Goal: Task Accomplishment & Management: Use online tool/utility

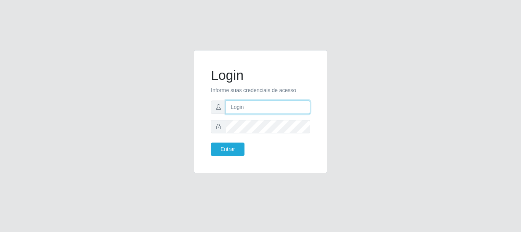
type input "elvis@casatudo"
click at [232, 141] on form "Login Informe suas credenciais de acesso [PERSON_NAME] Entrar" at bounding box center [260, 111] width 99 height 89
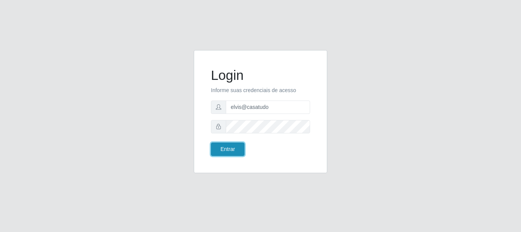
click at [227, 149] on button "Entrar" at bounding box center [228, 148] width 34 height 13
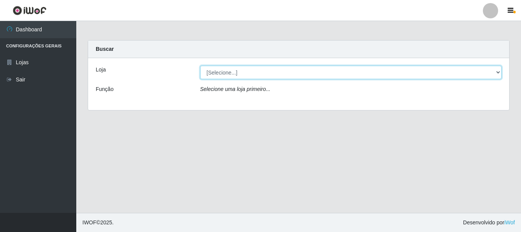
click at [267, 73] on select "[Selecione...] Casatudo BR" at bounding box center [351, 72] width 302 height 13
select select "197"
click at [200, 66] on select "[Selecione...] Casatudo BR" at bounding box center [351, 72] width 302 height 13
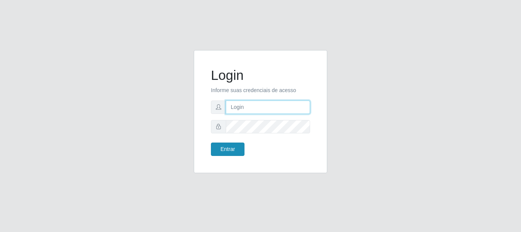
type input "elvis@casatudo"
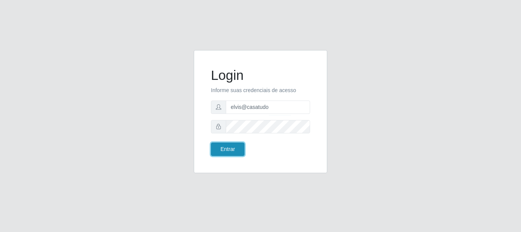
click at [219, 150] on button "Entrar" at bounding box center [228, 148] width 34 height 13
click at [220, 150] on button "Entrar" at bounding box center [228, 148] width 34 height 13
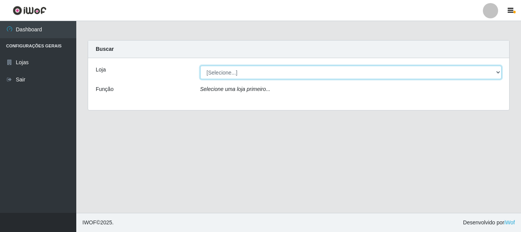
click at [252, 72] on select "[Selecione...] Casatudo BR" at bounding box center [351, 72] width 302 height 13
select select "197"
click at [200, 66] on select "[Selecione...] Casatudo BR" at bounding box center [351, 72] width 302 height 13
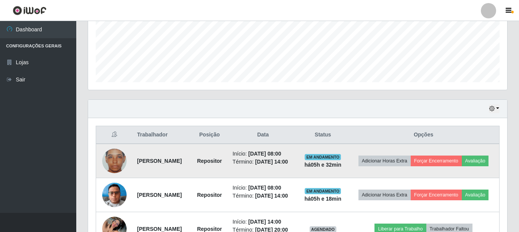
scroll to position [229, 0]
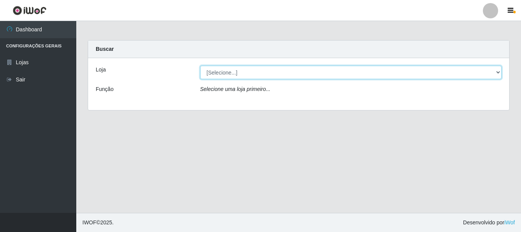
click at [228, 71] on select "[Selecione...] Casatudo BR" at bounding box center [351, 72] width 302 height 13
select select "197"
click at [200, 66] on select "[Selecione...] Casatudo BR" at bounding box center [351, 72] width 302 height 13
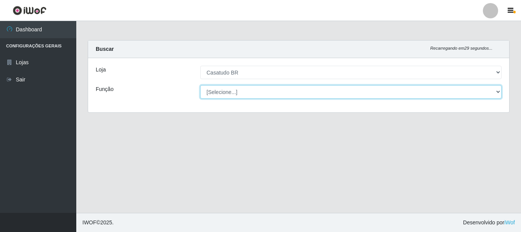
click at [240, 89] on select "[Selecione...] Auxiliar de Estoque Auxiliar de Estoque + Auxiliar de Estoque ++…" at bounding box center [351, 91] width 302 height 13
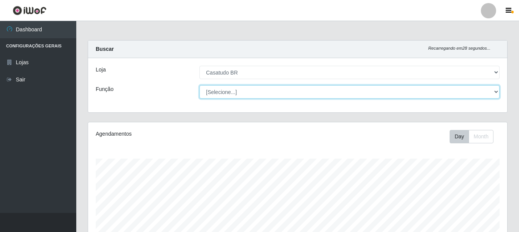
scroll to position [158, 419]
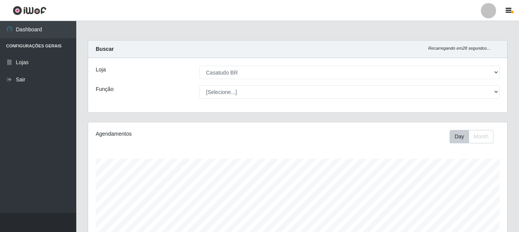
click at [160, 90] on div "Função" at bounding box center [142, 91] width 104 height 13
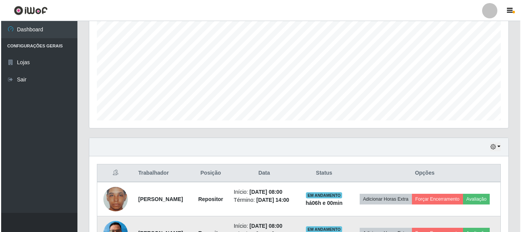
scroll to position [258, 0]
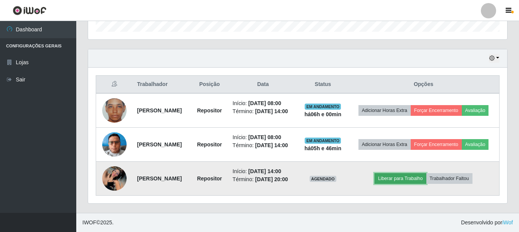
click at [401, 177] on button "Liberar para Trabalho" at bounding box center [401, 178] width 52 height 11
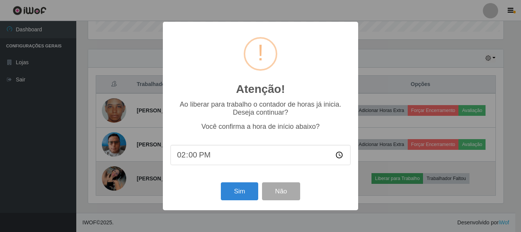
scroll to position [158, 416]
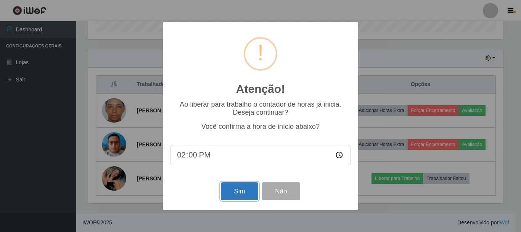
click at [234, 187] on button "Sim" at bounding box center [239, 191] width 37 height 18
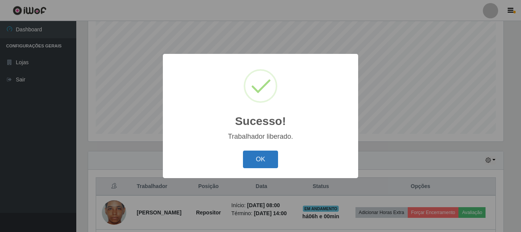
click at [265, 163] on button "OK" at bounding box center [260, 159] width 35 height 18
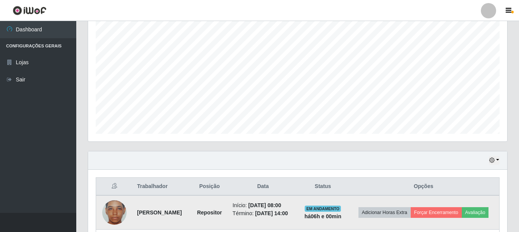
scroll to position [258, 0]
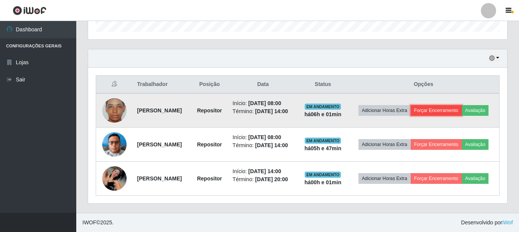
click at [458, 105] on button "Forçar Encerramento" at bounding box center [436, 110] width 51 height 11
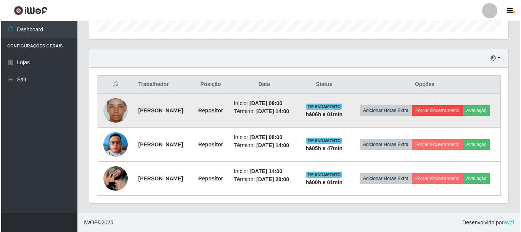
scroll to position [158, 416]
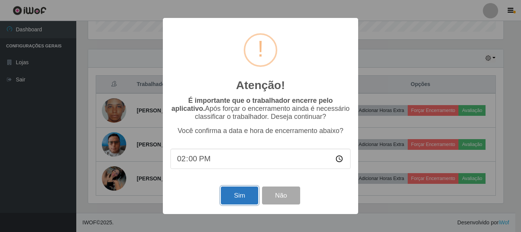
click at [243, 202] on button "Sim" at bounding box center [239, 195] width 37 height 18
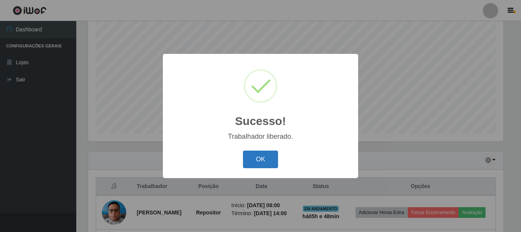
click at [256, 156] on button "OK" at bounding box center [260, 159] width 35 height 18
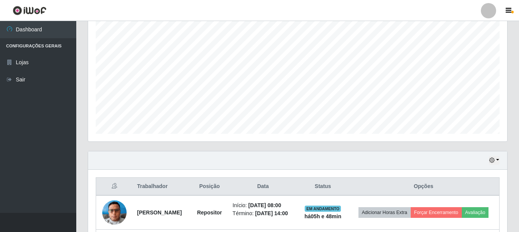
scroll to position [216, 0]
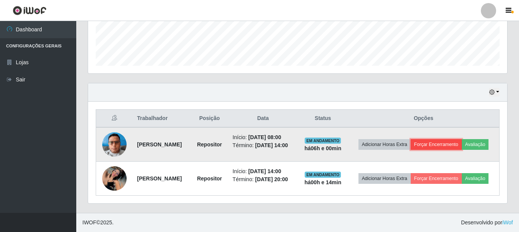
click at [442, 139] on button "Forçar Encerramento" at bounding box center [436, 144] width 51 height 11
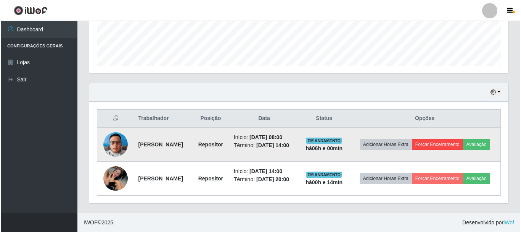
scroll to position [158, 416]
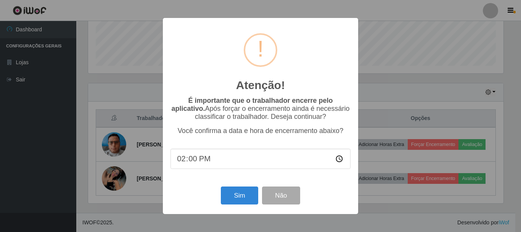
click at [210, 160] on input "14:00" at bounding box center [261, 158] width 180 height 20
click at [200, 161] on input "14:00" at bounding box center [261, 158] width 180 height 20
click at [195, 163] on input "14:00" at bounding box center [261, 158] width 180 height 20
type input "14:14"
click at [232, 197] on button "Sim" at bounding box center [239, 195] width 37 height 18
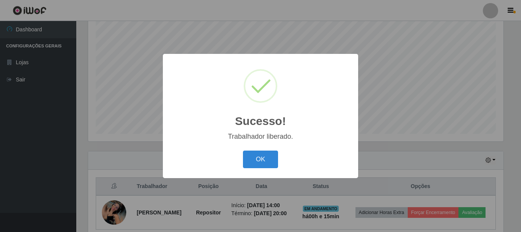
click at [242, 161] on div "OK Cancel" at bounding box center [261, 159] width 180 height 22
click at [253, 160] on button "OK" at bounding box center [260, 159] width 35 height 18
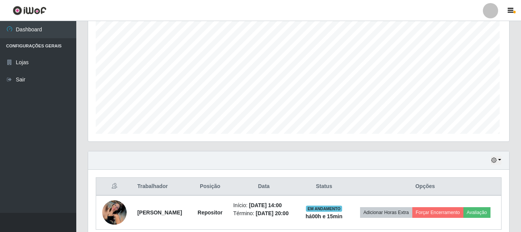
scroll to position [158, 419]
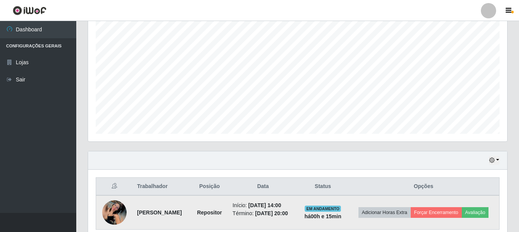
click at [116, 212] on img at bounding box center [114, 212] width 24 height 24
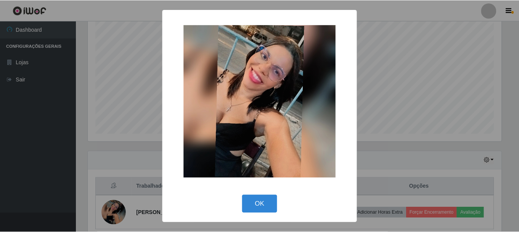
scroll to position [158, 416]
click at [110, 212] on div "× OK Cancel" at bounding box center [260, 116] width 521 height 232
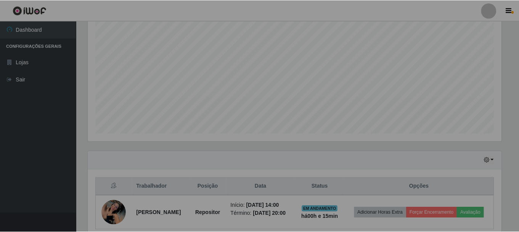
scroll to position [158, 419]
